Goal: Task Accomplishment & Management: Use online tool/utility

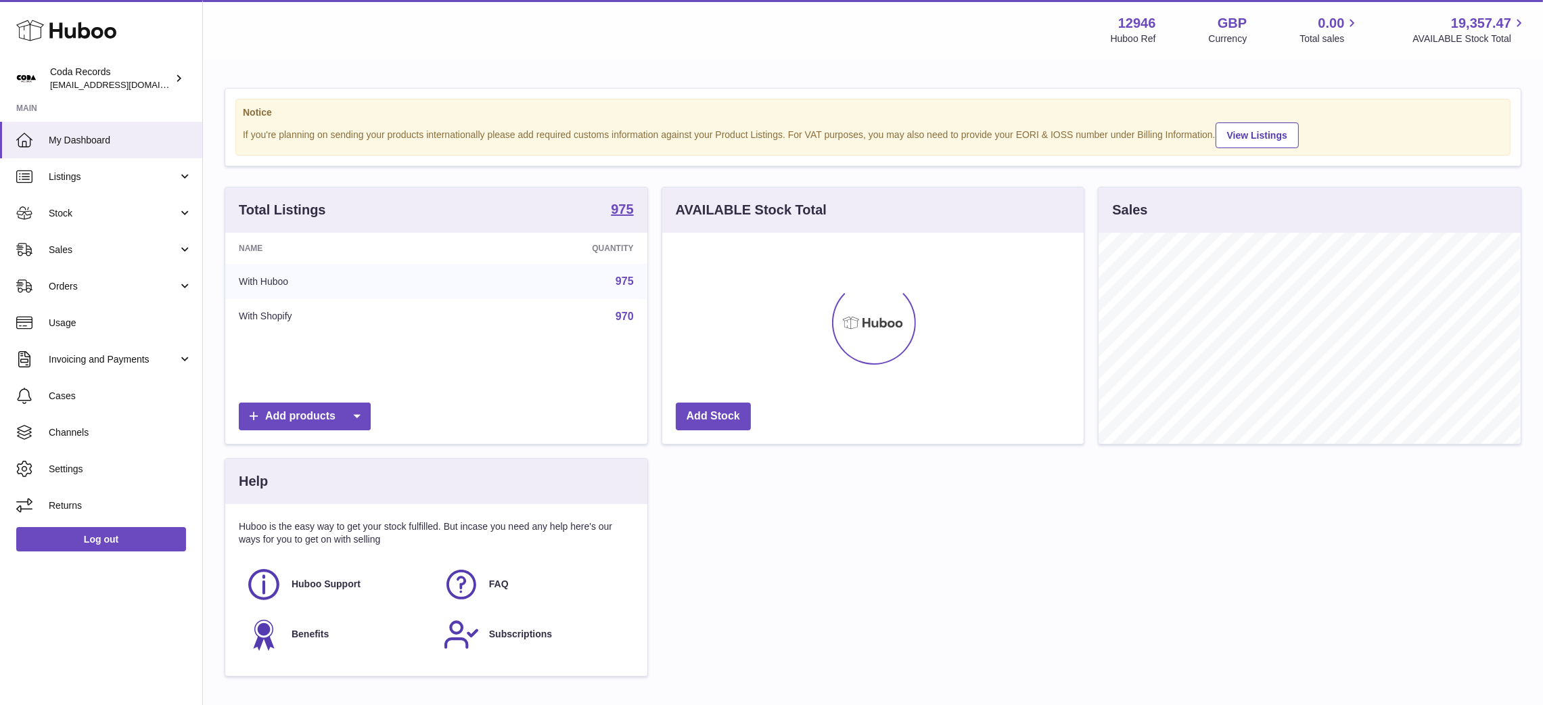
scroll to position [211, 422]
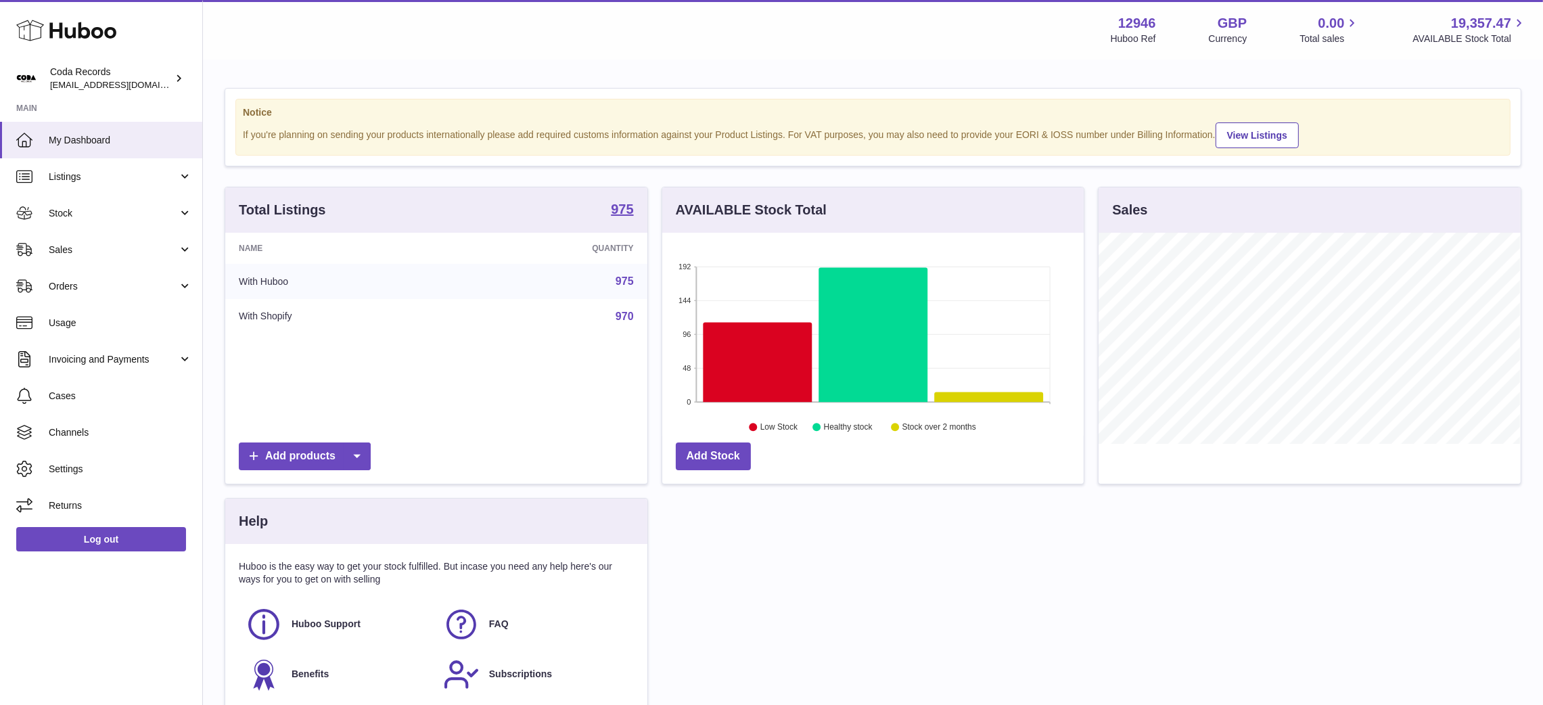
click at [388, 42] on div "Menu Huboo 12946 Huboo Ref GBP Currency 0.00 Total sales 19,357.47 AVAILABLE St…" at bounding box center [872, 29] width 1307 height 31
click at [88, 256] on link "Sales" at bounding box center [101, 249] width 202 height 37
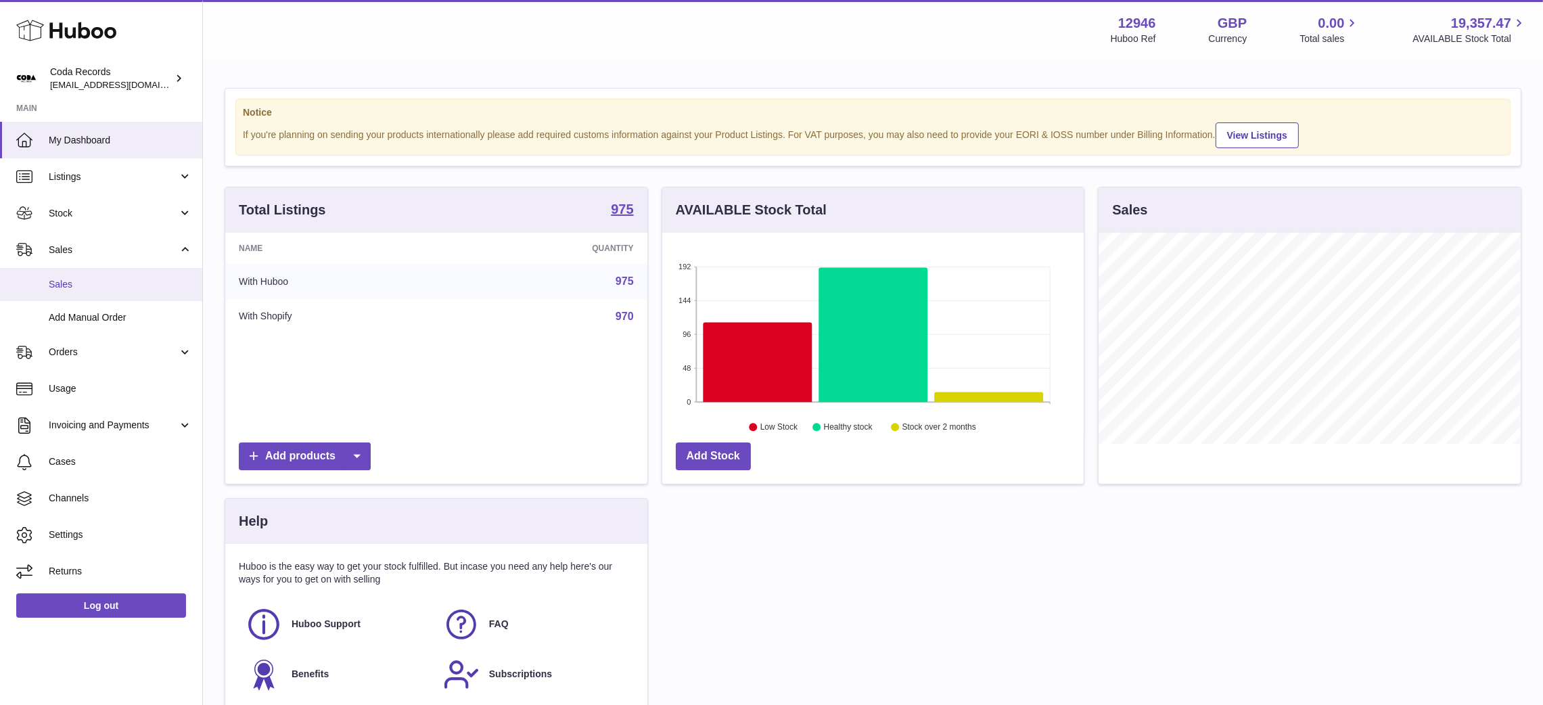
click at [90, 294] on link "Sales" at bounding box center [101, 284] width 202 height 33
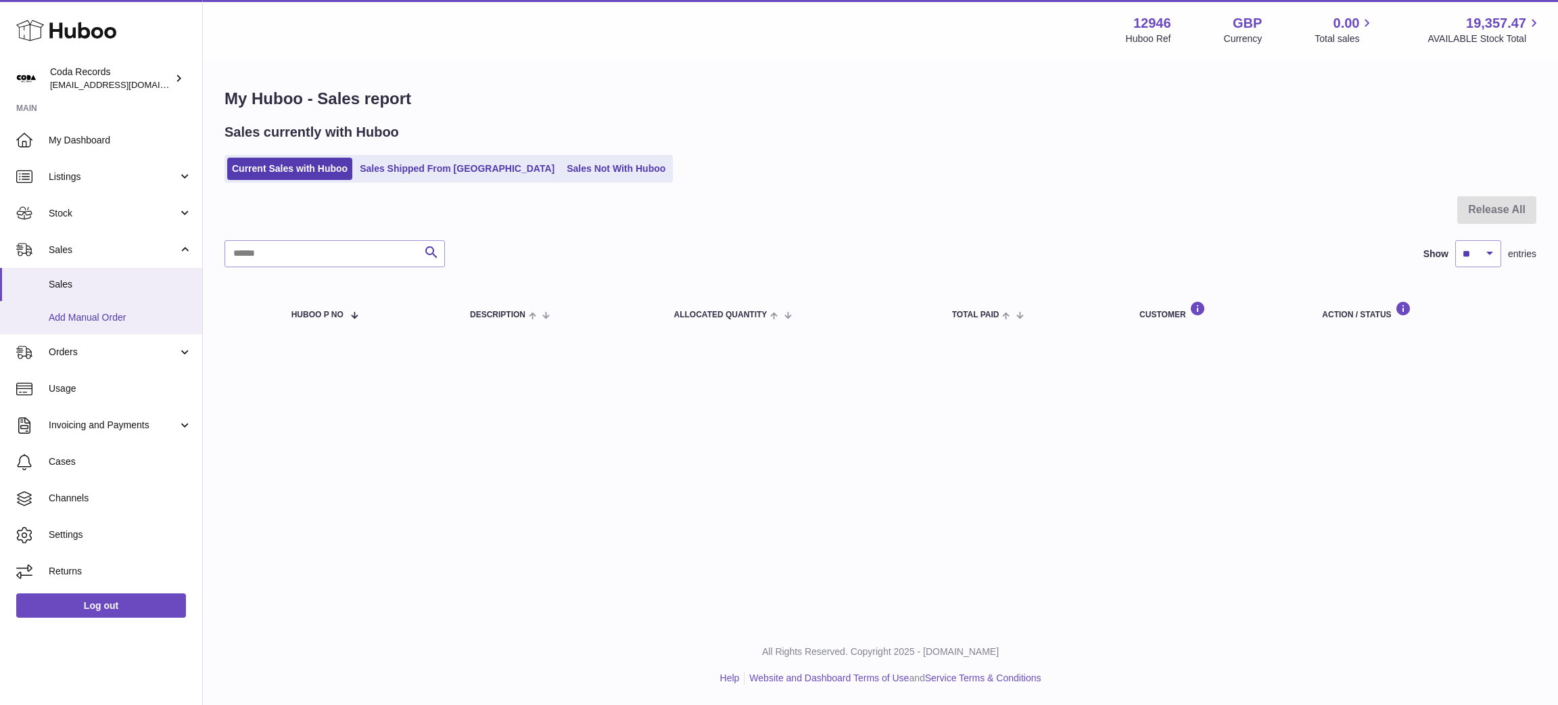
click at [90, 319] on span "Add Manual Order" at bounding box center [120, 317] width 143 height 13
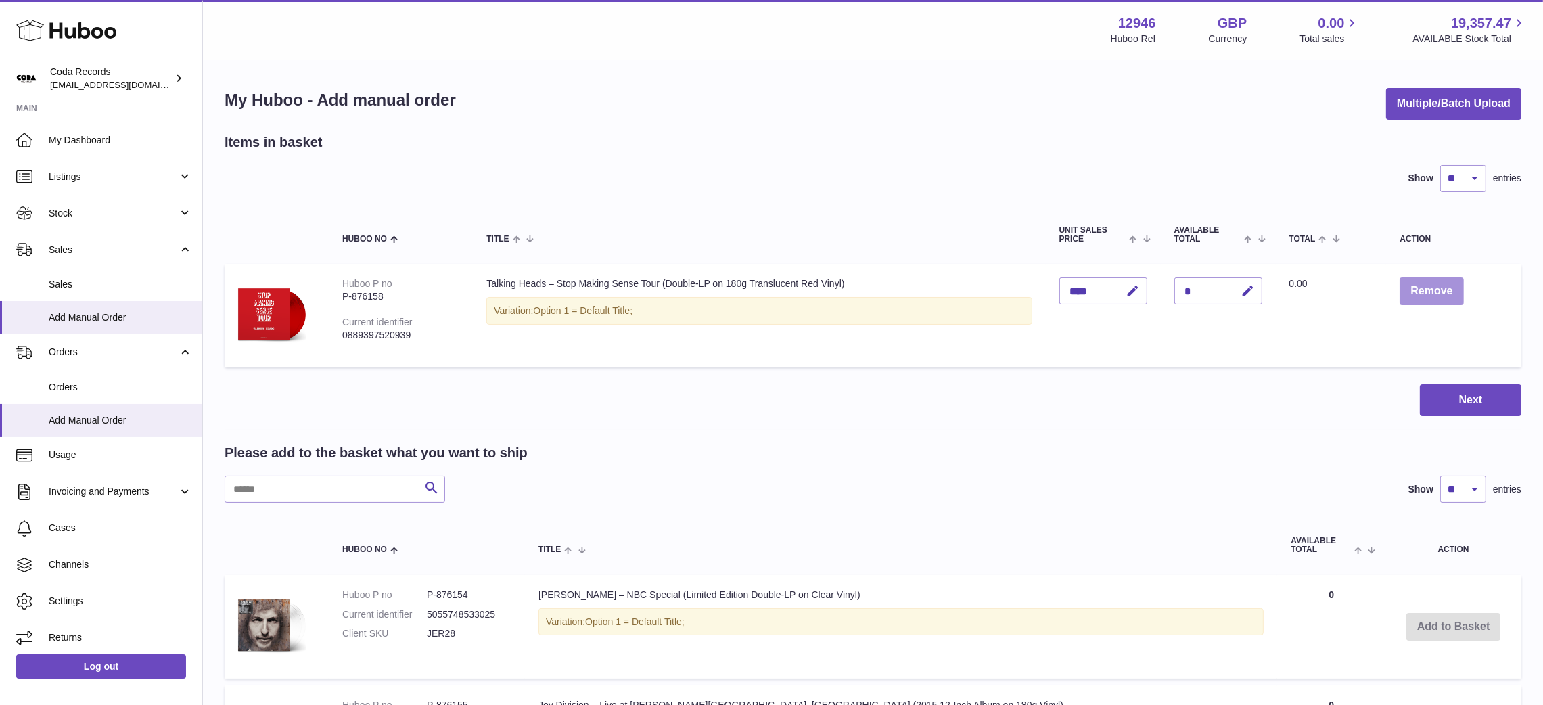
click at [1446, 290] on button "Remove" at bounding box center [1431, 291] width 64 height 28
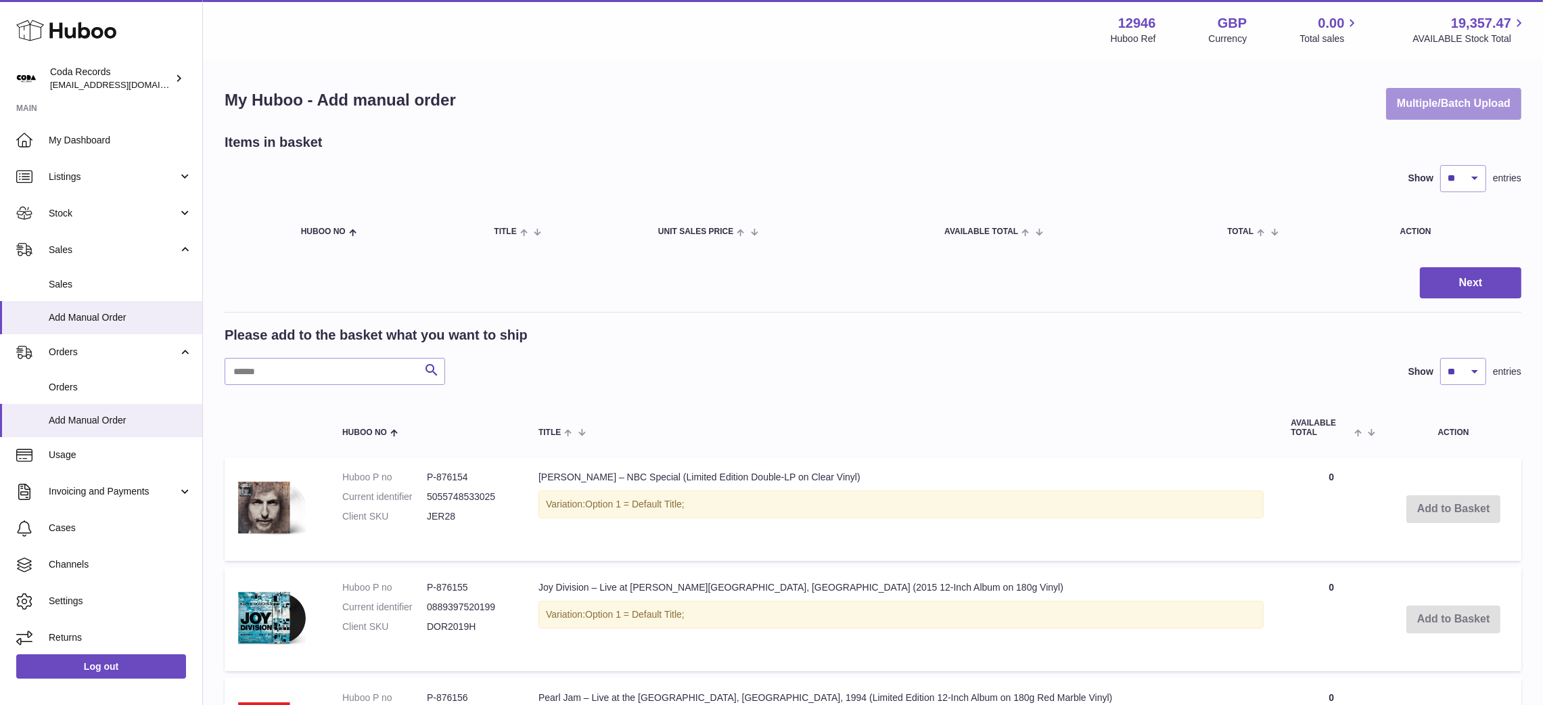
click at [1454, 106] on button "Multiple/Batch Upload" at bounding box center [1453, 104] width 135 height 32
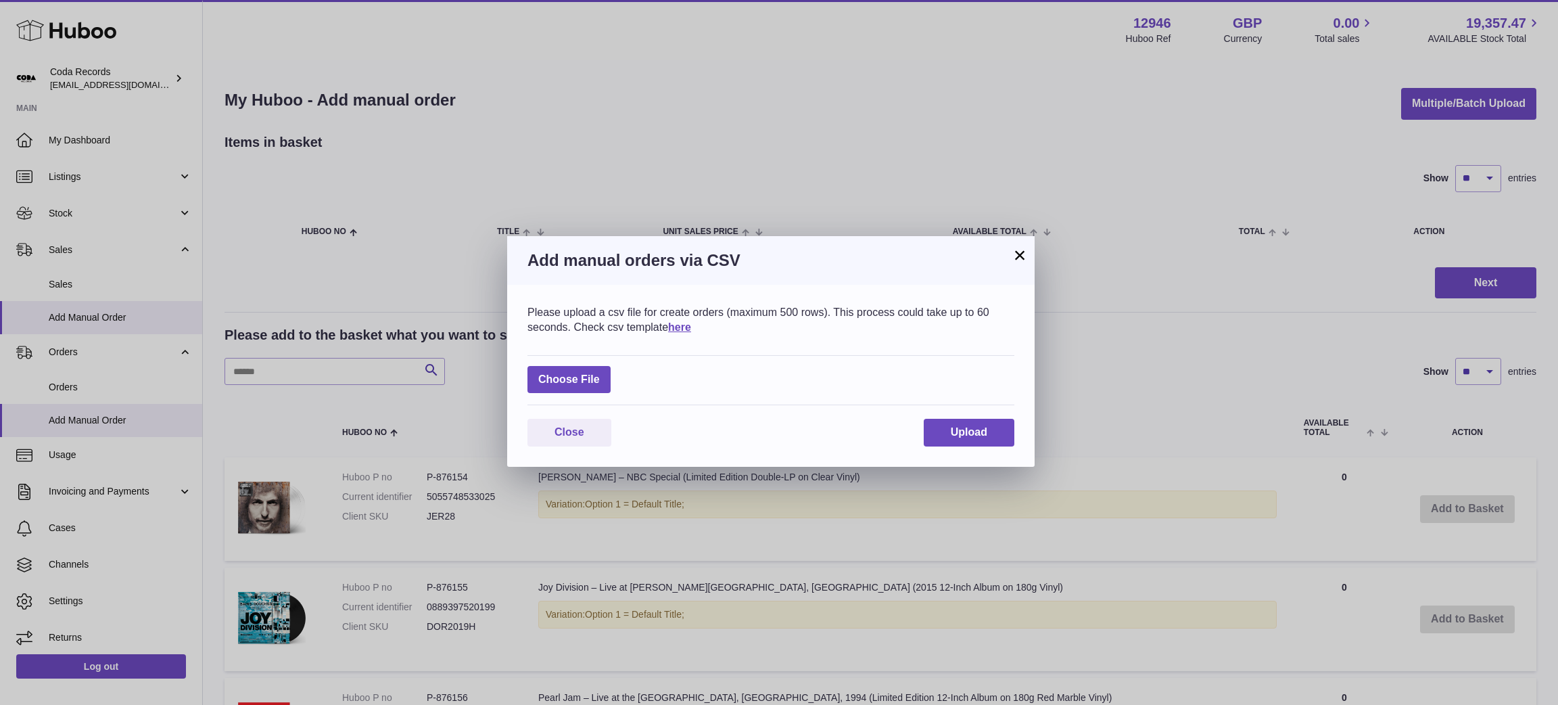
click at [538, 397] on div "Choose File" at bounding box center [771, 380] width 487 height 51
click at [604, 372] on label at bounding box center [569, 380] width 83 height 28
click at [601, 373] on input "file" at bounding box center [600, 373] width 1 height 1
type input "**********"
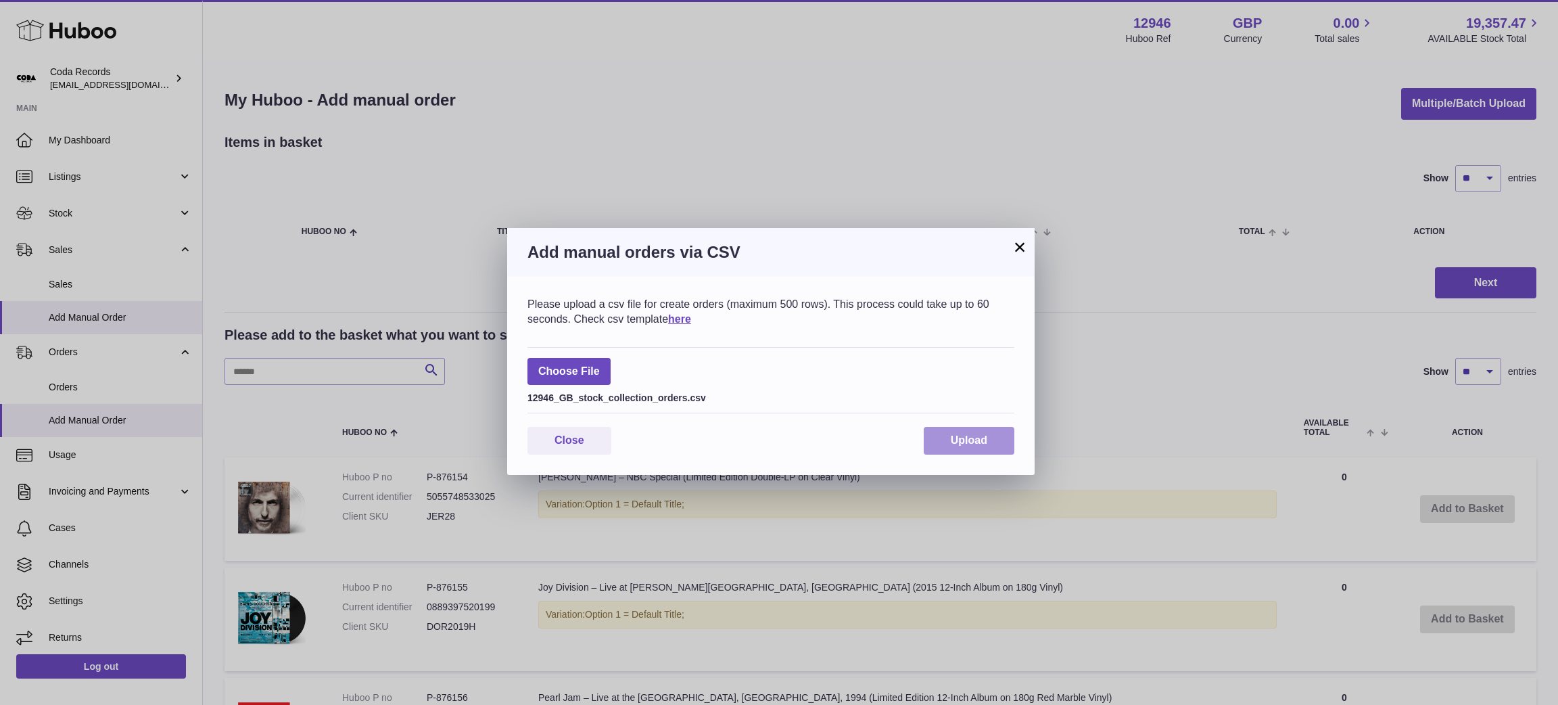
click at [951, 441] on span "Upload" at bounding box center [969, 439] width 37 height 11
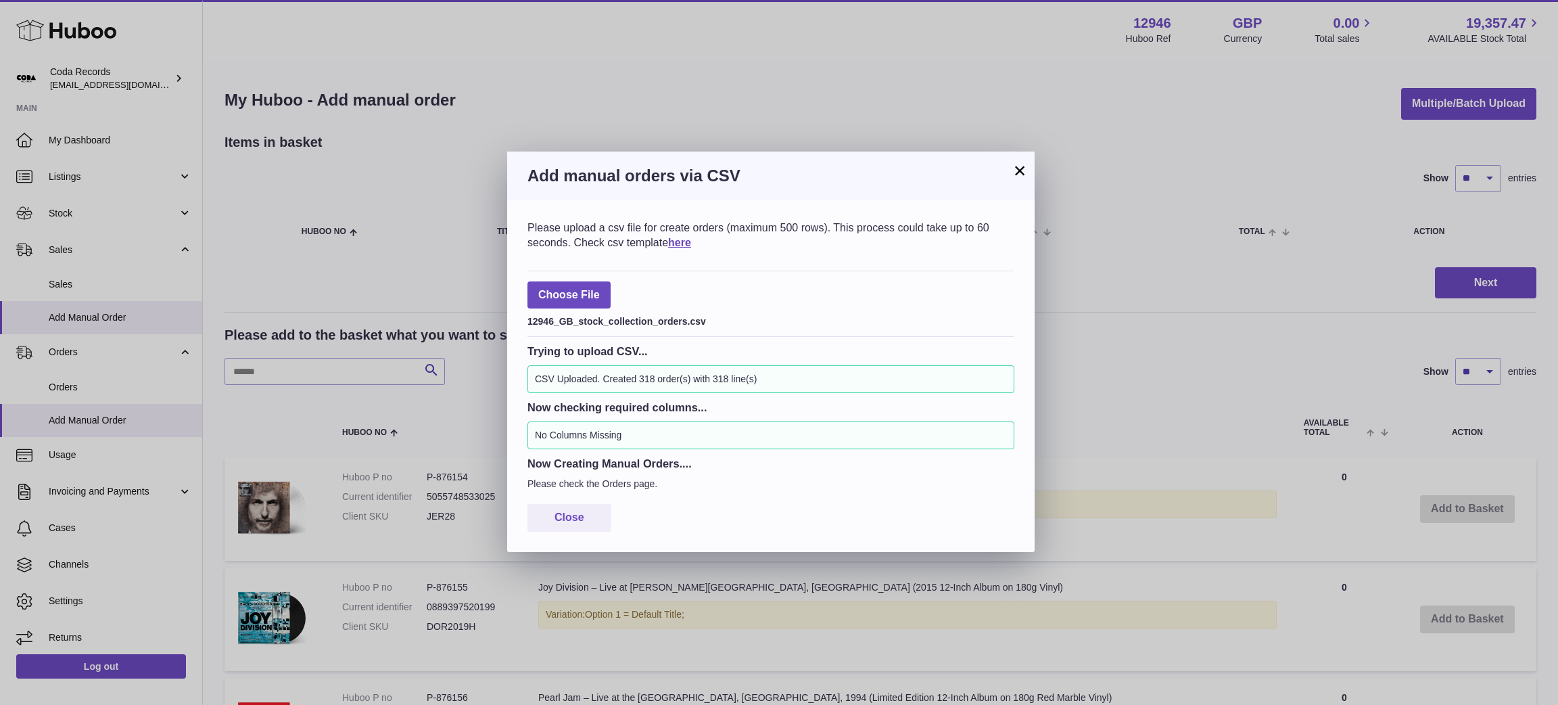
click at [466, 158] on div "× Add manual orders via CSV Please upload a csv file for create orders (maximum…" at bounding box center [779, 352] width 1558 height 705
click at [563, 506] on button "Close" at bounding box center [570, 518] width 84 height 28
